Goal: Find contact information: Find contact information

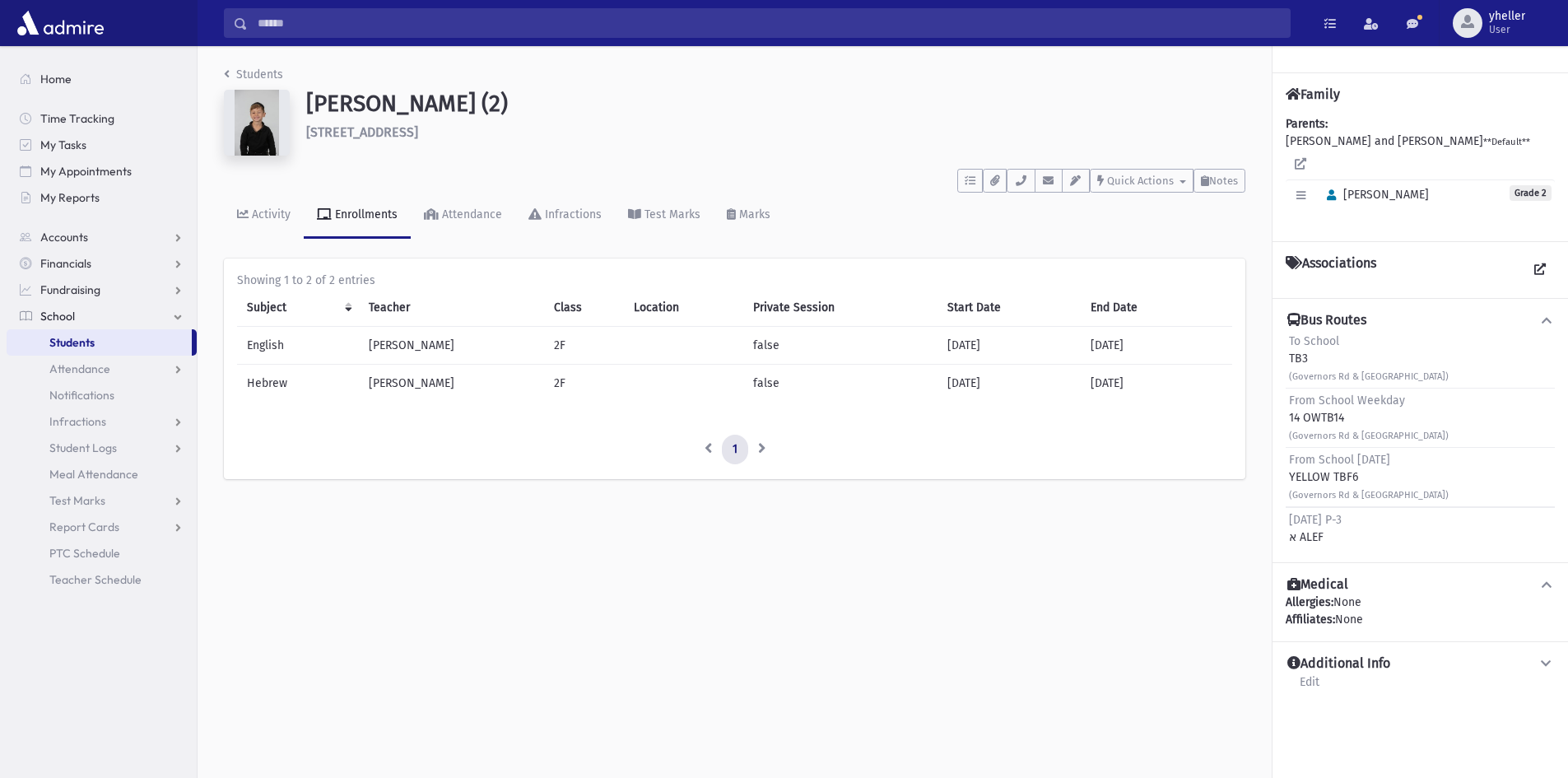
click at [75, 350] on link "Students" at bounding box center [99, 342] width 186 height 26
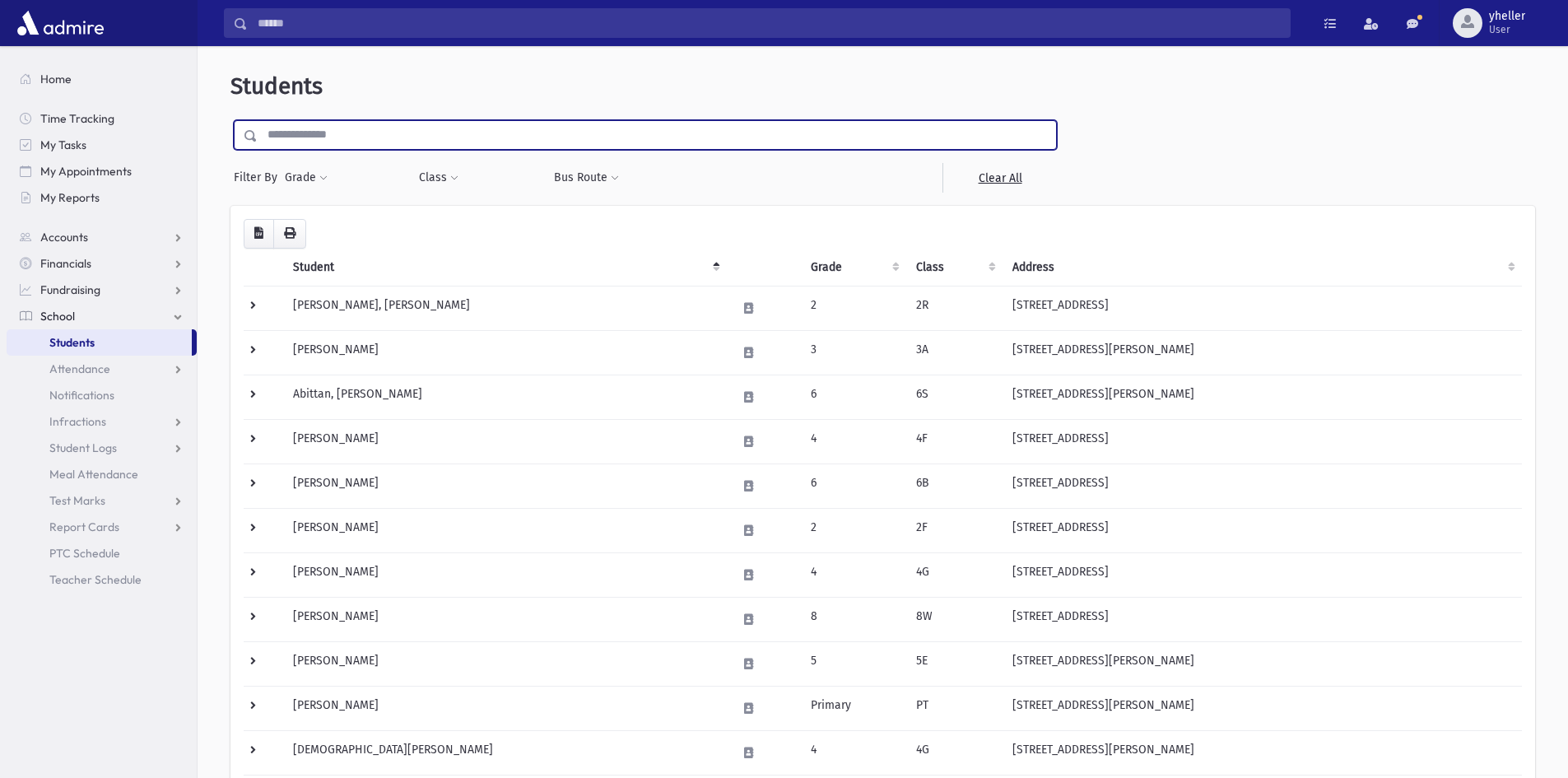
click at [297, 139] on input "text" at bounding box center [657, 135] width 798 height 30
type input "*****"
click at [231, 120] on input "submit" at bounding box center [253, 132] width 46 height 23
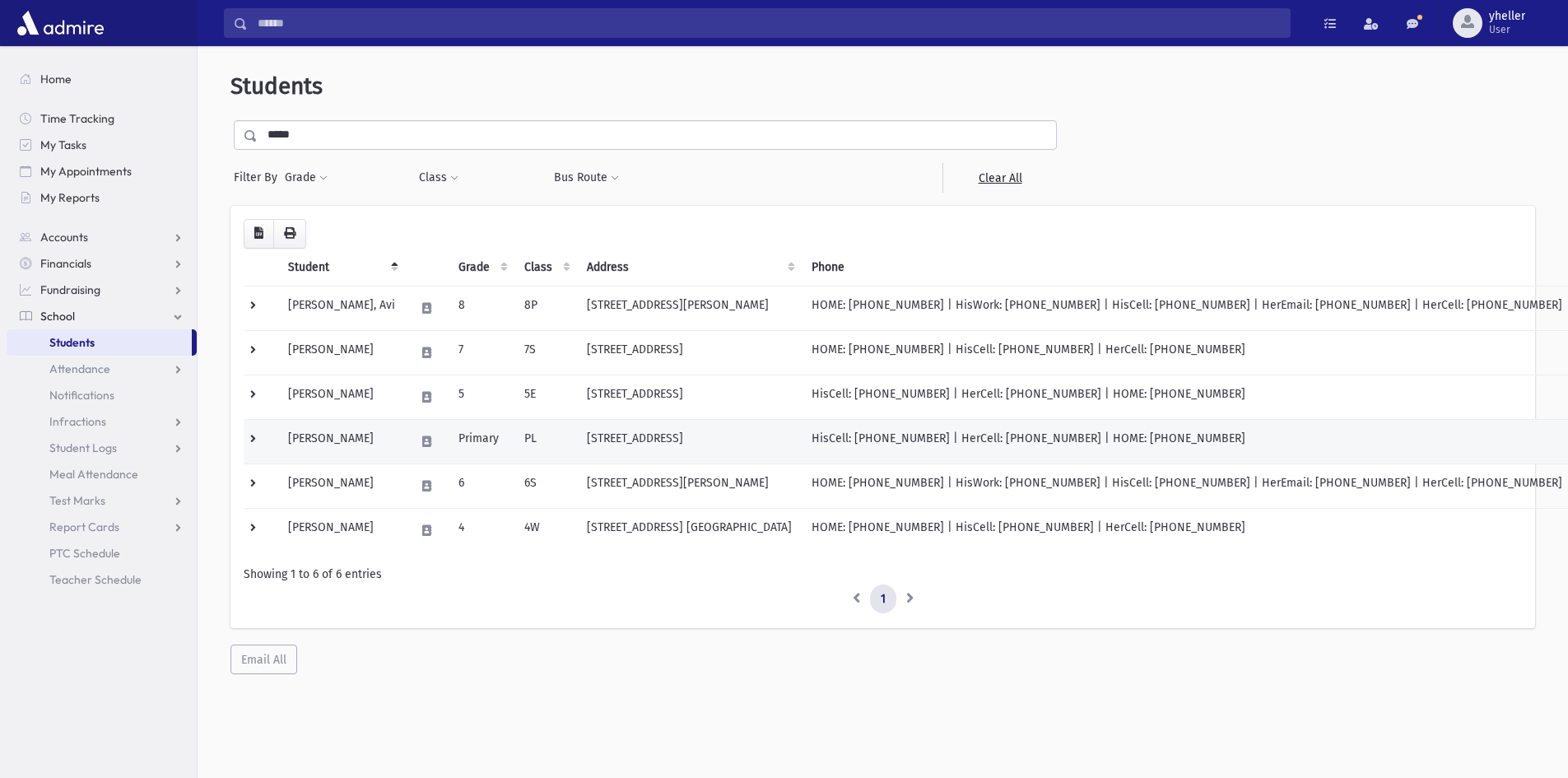
click at [364, 439] on td "[PERSON_NAME]" at bounding box center [341, 441] width 127 height 44
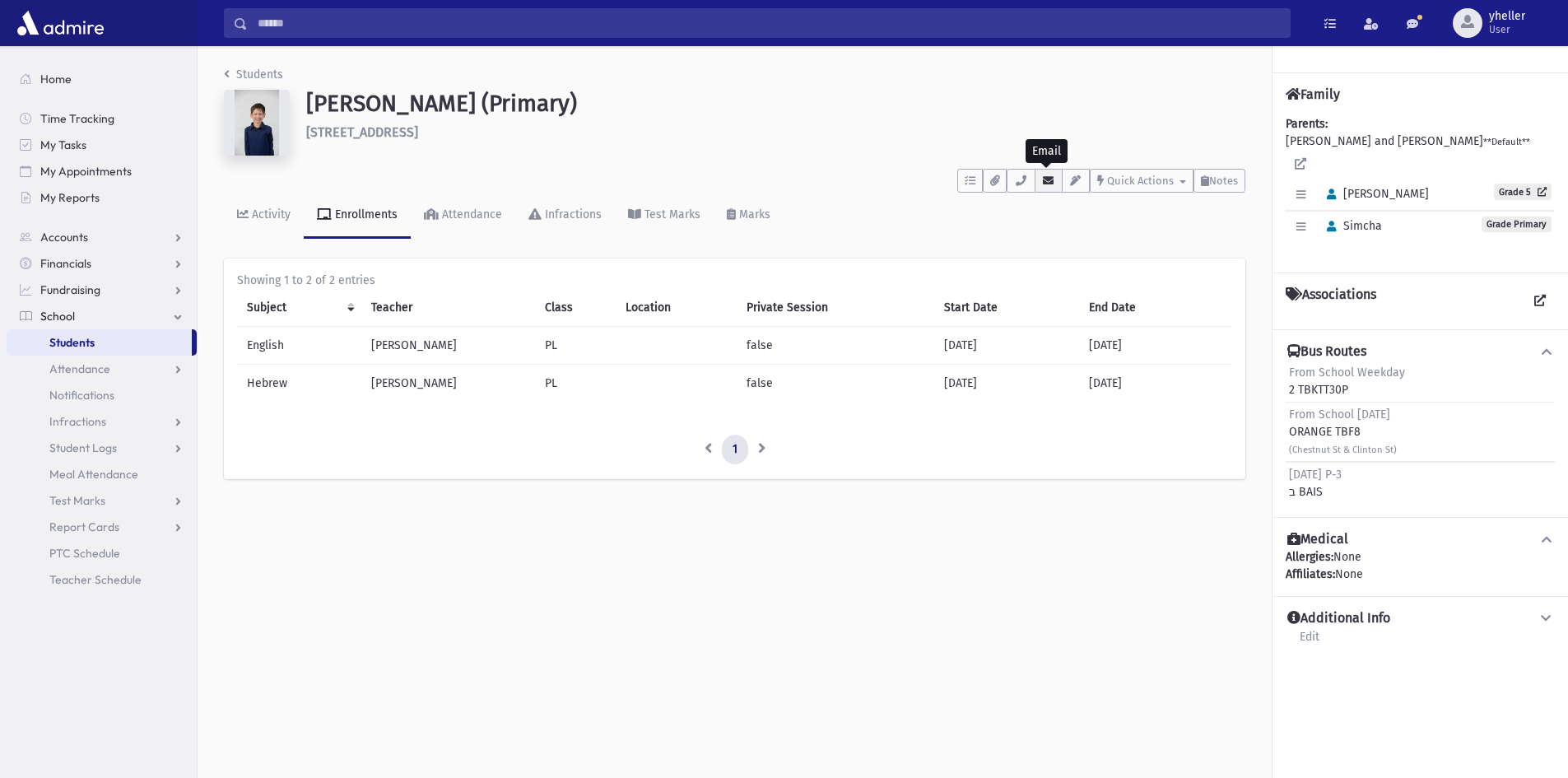
click at [1054, 182] on button "button" at bounding box center [1049, 180] width 28 height 24
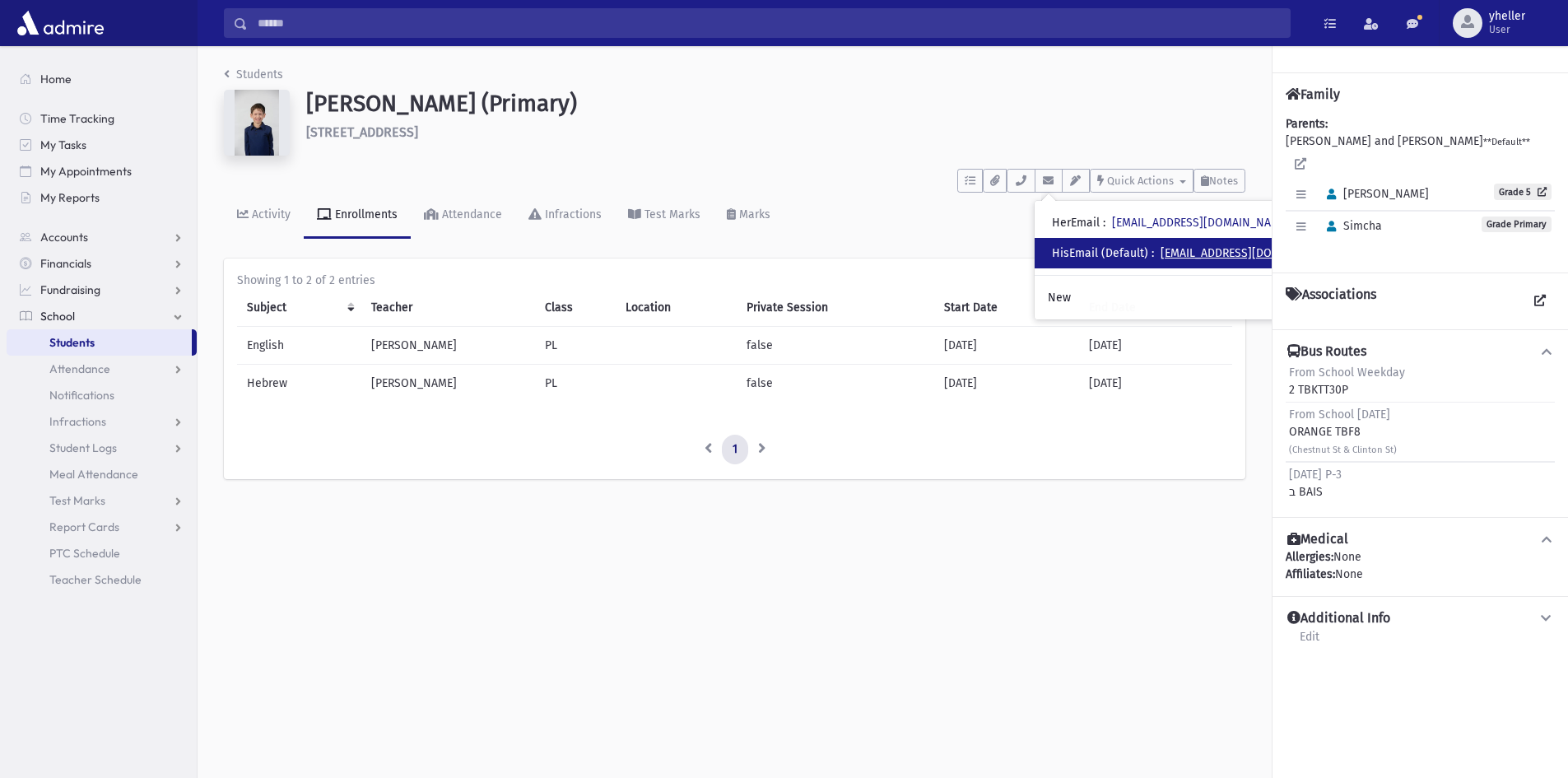
click at [1182, 251] on link "[EMAIL_ADDRESS][DOMAIN_NAME]" at bounding box center [1249, 254] width 178 height 14
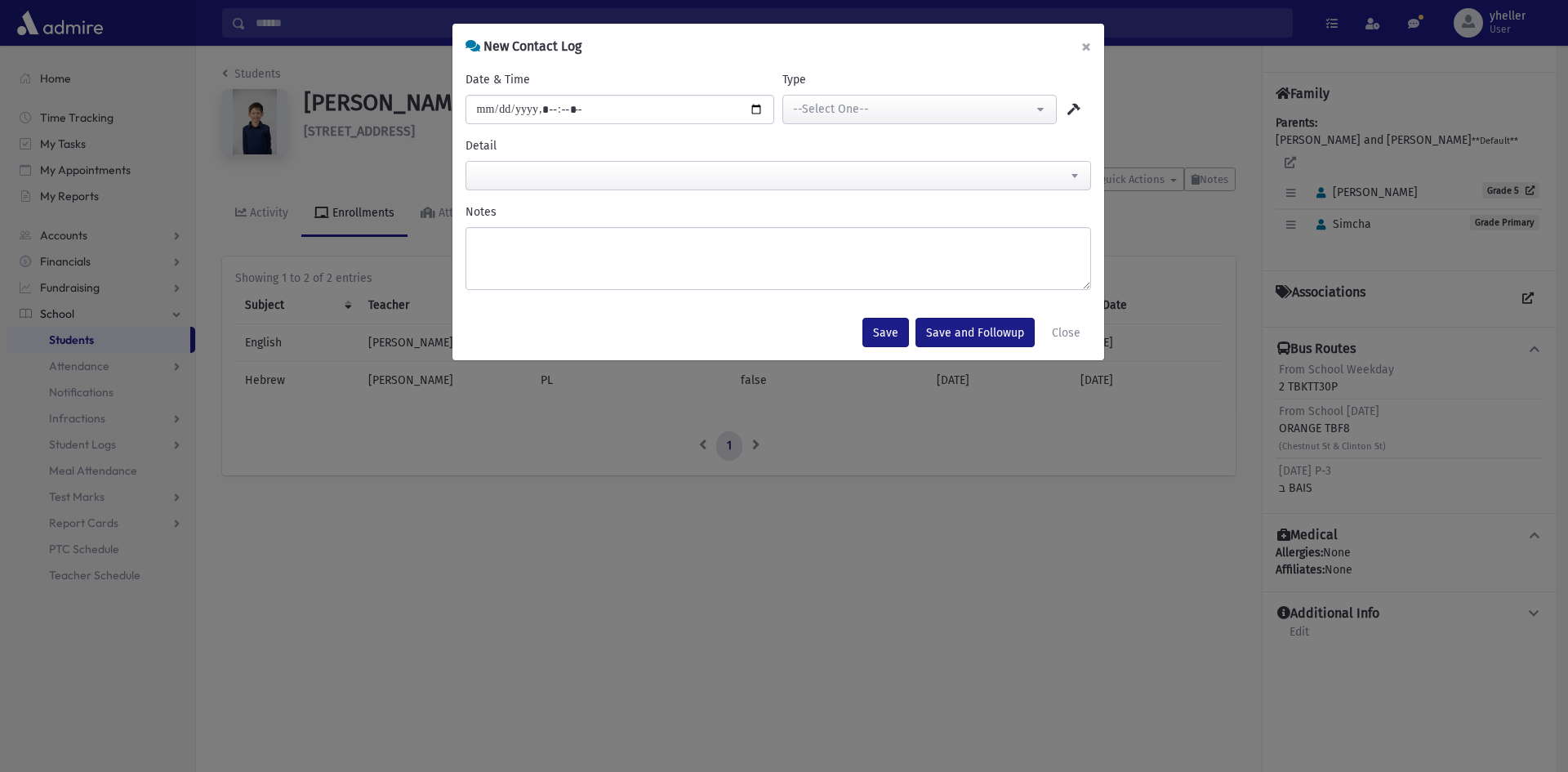
click at [1087, 44] on button "×" at bounding box center [1087, 46] width 36 height 46
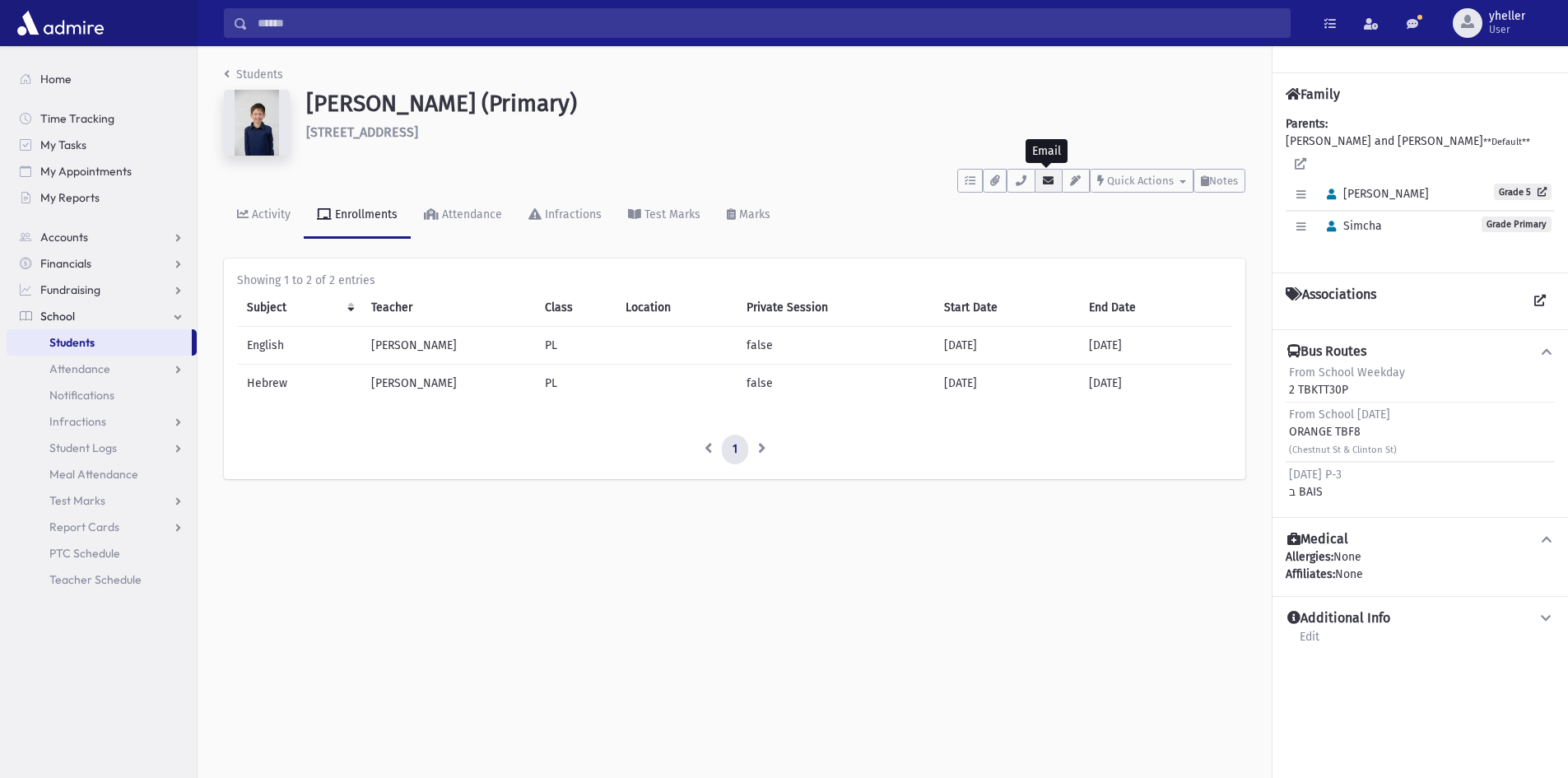
click at [1044, 182] on icon "button" at bounding box center [1048, 180] width 13 height 10
